Goal: Task Accomplishment & Management: Use online tool/utility

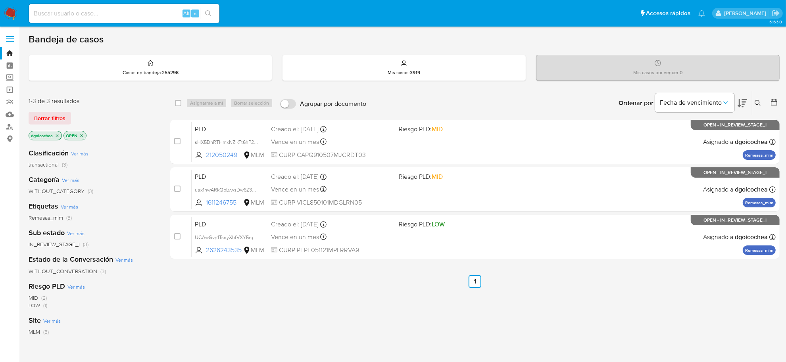
click at [760, 100] on icon at bounding box center [758, 103] width 6 height 6
click at [757, 104] on icon at bounding box center [758, 103] width 6 height 6
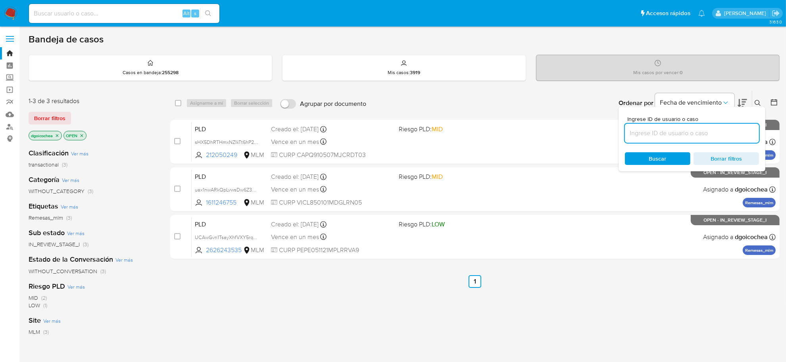
click at [691, 128] on input at bounding box center [692, 133] width 134 height 10
type input "722043585"
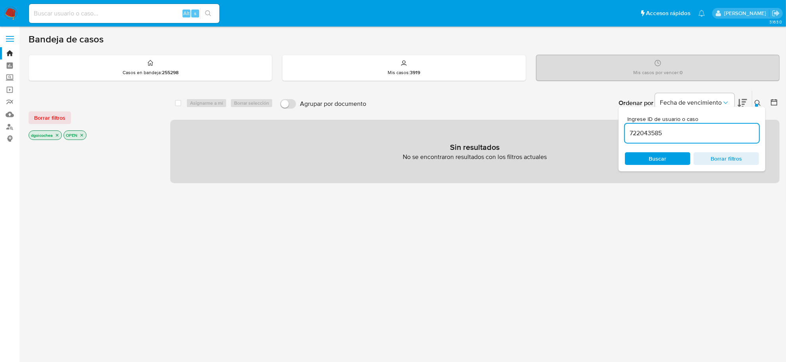
click at [671, 159] on span "Buscar" at bounding box center [657, 158] width 54 height 11
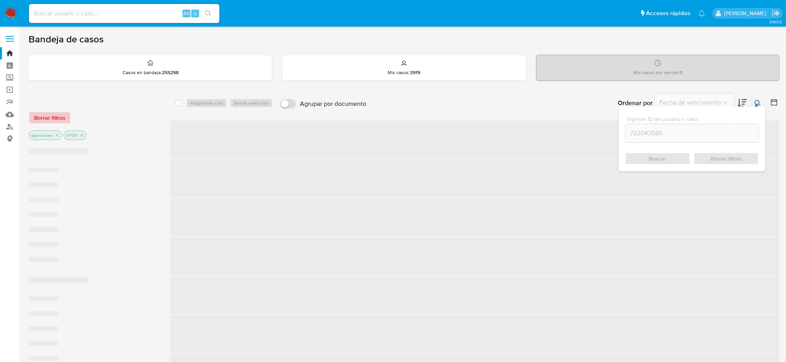
click at [49, 121] on span "Borrar filtros" at bounding box center [49, 117] width 31 height 11
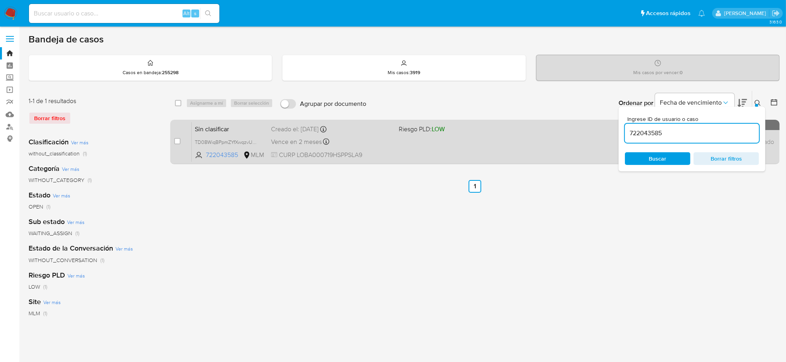
click at [175, 144] on div "case-item-checkbox" at bounding box center [177, 141] width 6 height 8
click at [179, 140] on input "checkbox" at bounding box center [177, 141] width 6 height 6
checkbox input "true"
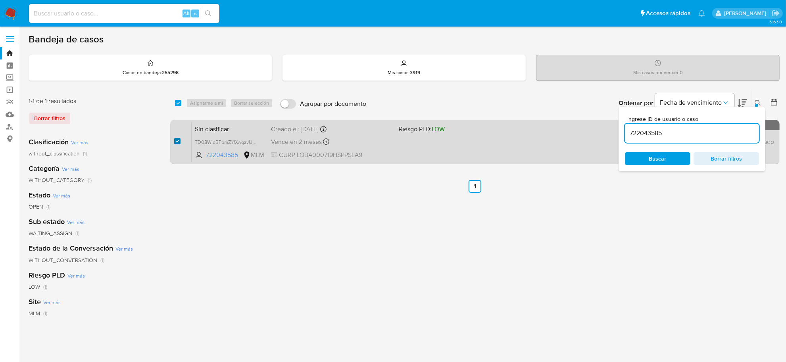
click at [179, 140] on input "checkbox" at bounding box center [177, 141] width 6 height 6
checkbox input "false"
click at [179, 140] on input "checkbox" at bounding box center [177, 141] width 6 height 6
checkbox input "true"
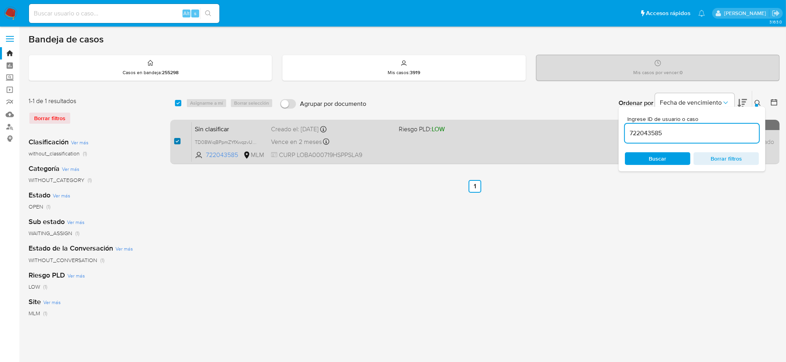
checkbox input "true"
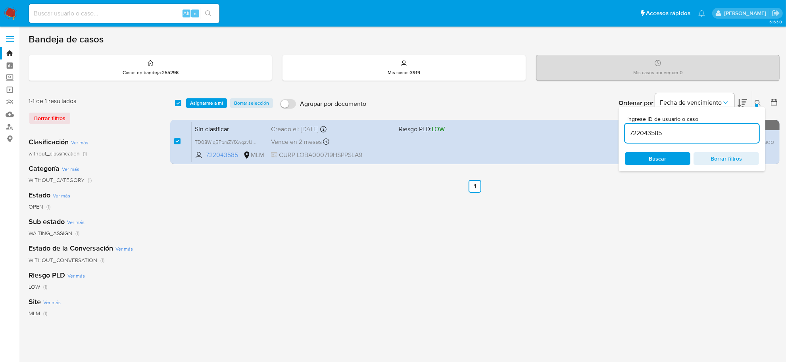
click at [642, 126] on div "722043585" at bounding box center [692, 133] width 134 height 19
click at [647, 131] on input "722043585" at bounding box center [692, 133] width 134 height 10
paste input "2925945109"
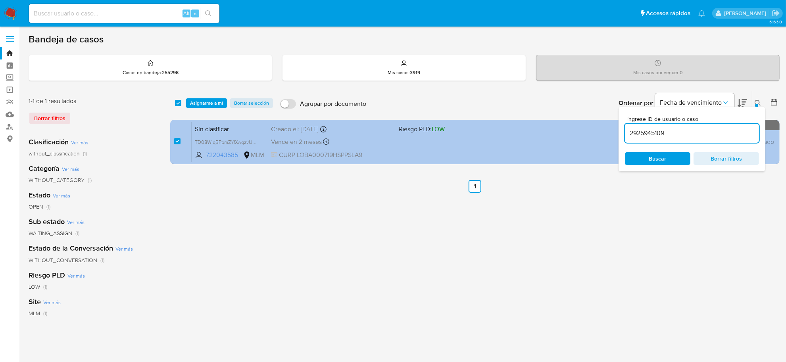
type input "2925945109"
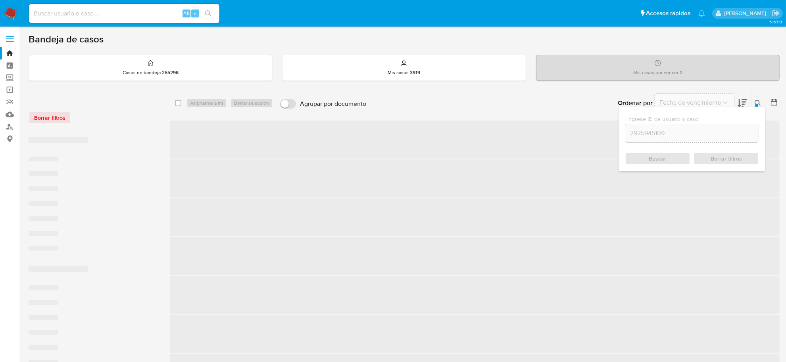
checkbox input "false"
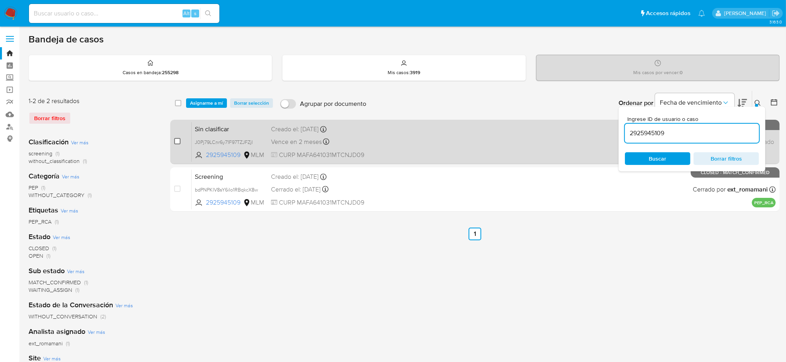
click at [174, 142] on input "checkbox" at bounding box center [177, 141] width 6 height 6
checkbox input "true"
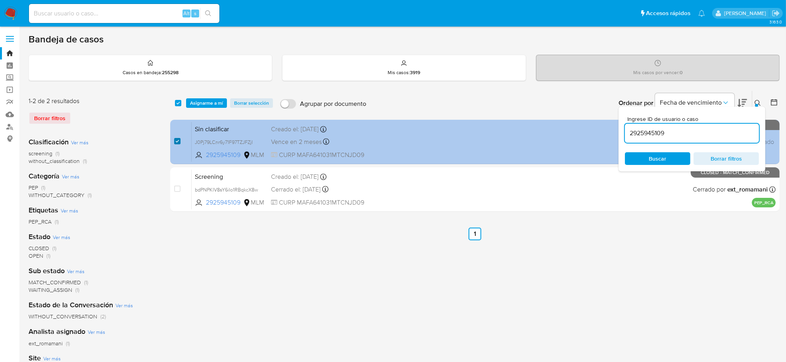
checkbox input "true"
click at [174, 142] on input "checkbox" at bounding box center [177, 141] width 6 height 6
checkbox input "false"
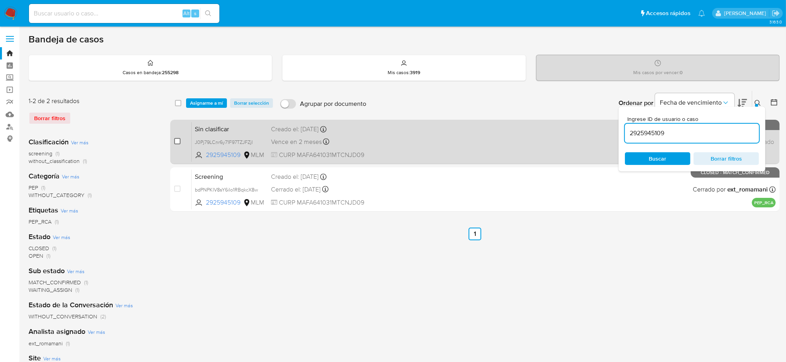
click at [177, 141] on input "checkbox" at bounding box center [177, 141] width 6 height 6
checkbox input "true"
click at [177, 141] on input "checkbox" at bounding box center [177, 141] width 6 height 6
checkbox input "false"
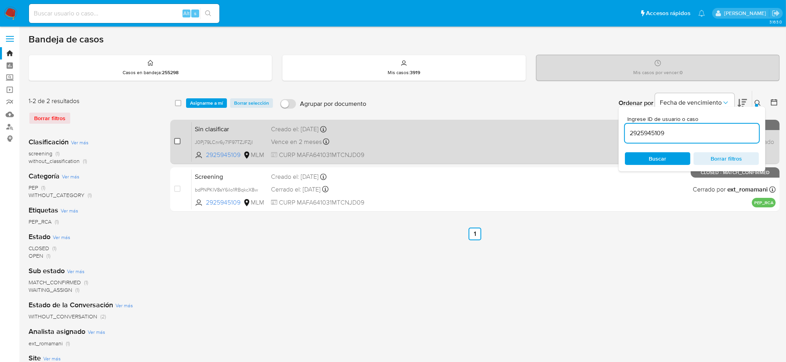
checkbox input "false"
click at [177, 141] on input "checkbox" at bounding box center [177, 141] width 6 height 6
checkbox input "true"
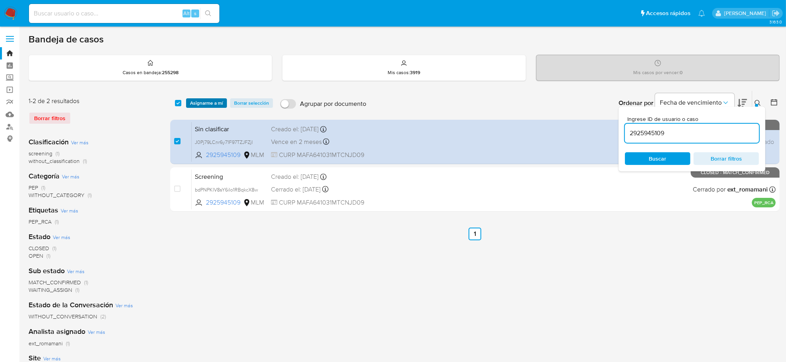
click at [209, 103] on span "Asignarme a mí" at bounding box center [206, 103] width 33 height 8
click at [209, 103] on body "Pausado Ver notificaciones Alt s Accesos rápidos Presiona las siguientes teclas…" at bounding box center [393, 236] width 786 height 472
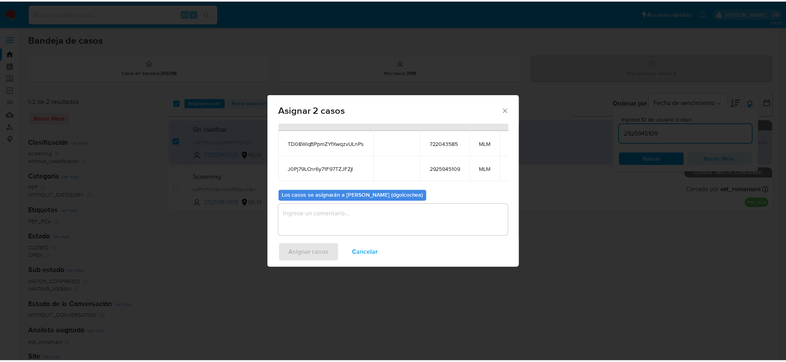
scroll to position [46, 0]
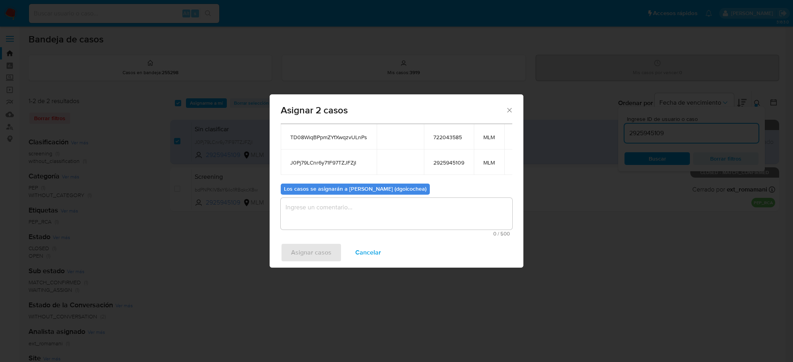
click at [354, 214] on textarea "assign-modal" at bounding box center [397, 214] width 232 height 32
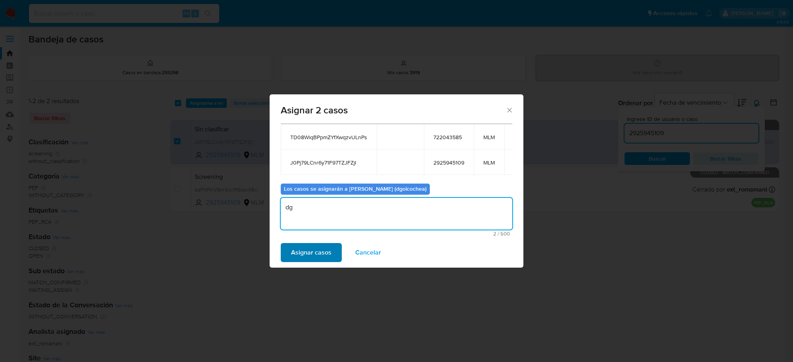
type textarea "dg"
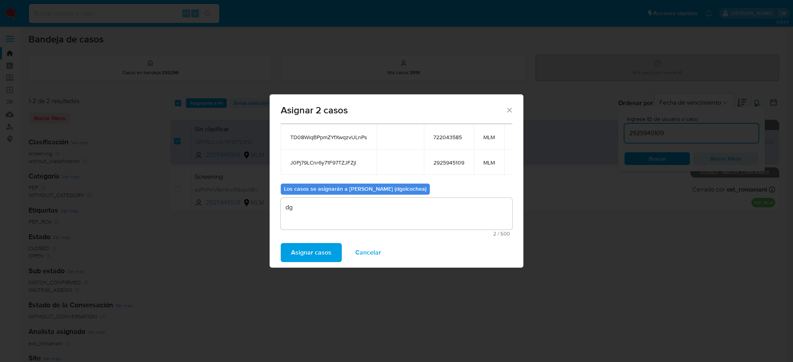
click at [307, 255] on span "Asignar casos" at bounding box center [311, 252] width 40 height 17
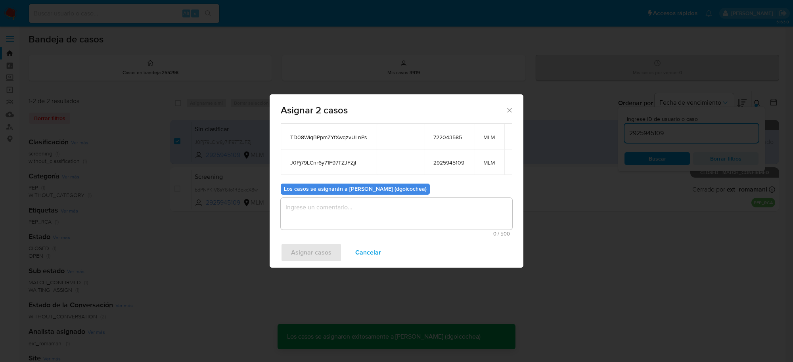
checkbox input "false"
